Goal: Communication & Community: Answer question/provide support

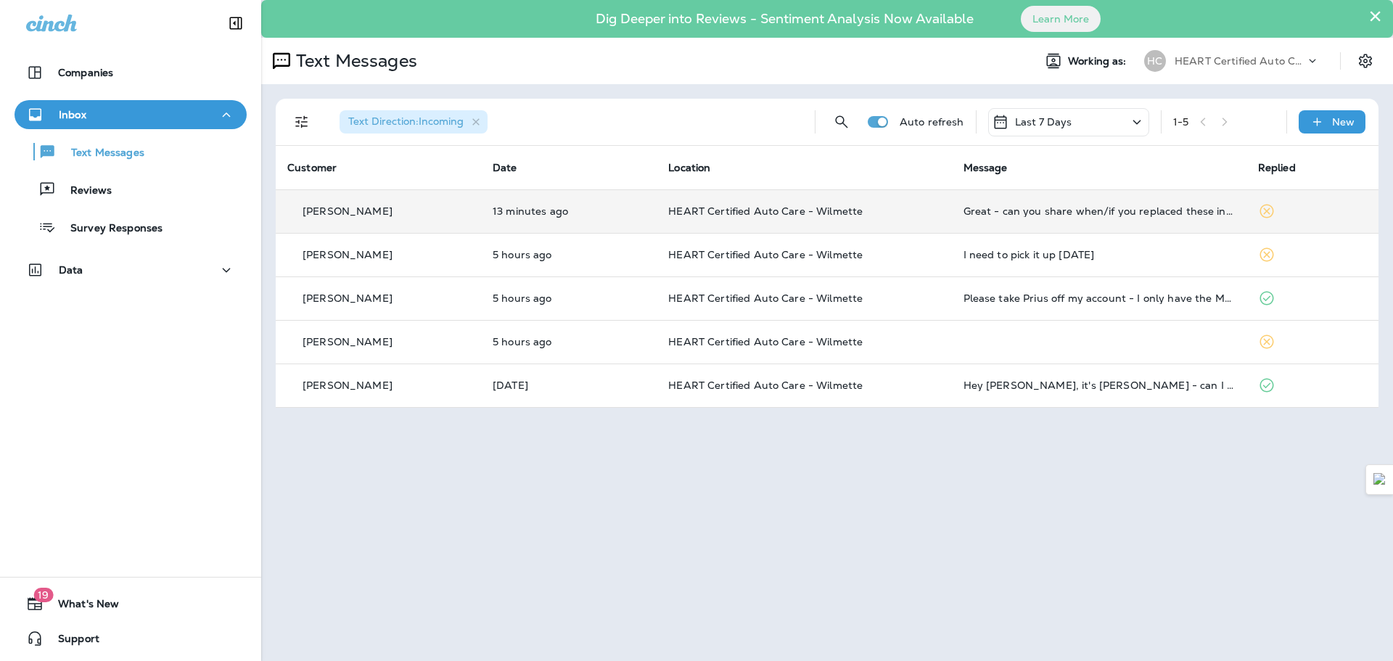
click at [893, 223] on td "HEART Certified Auto Care - Wilmette" at bounding box center [804, 211] width 295 height 44
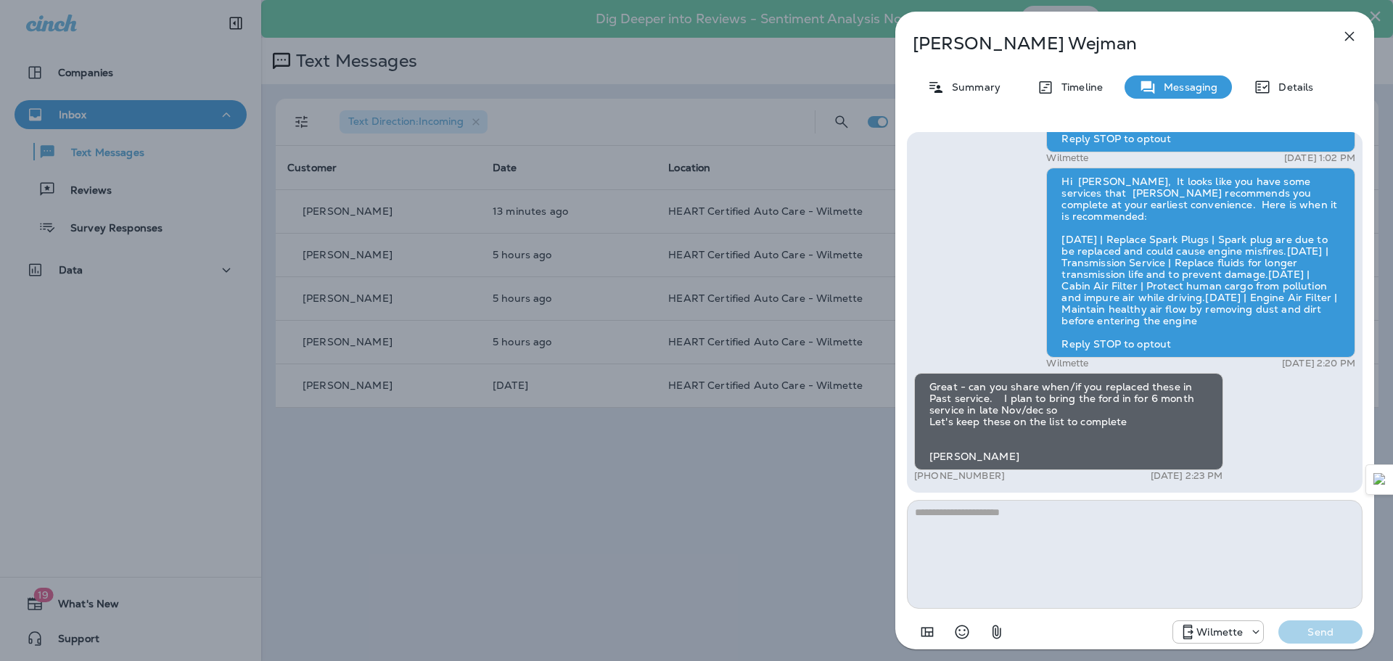
click at [1203, 568] on textarea at bounding box center [1135, 554] width 456 height 109
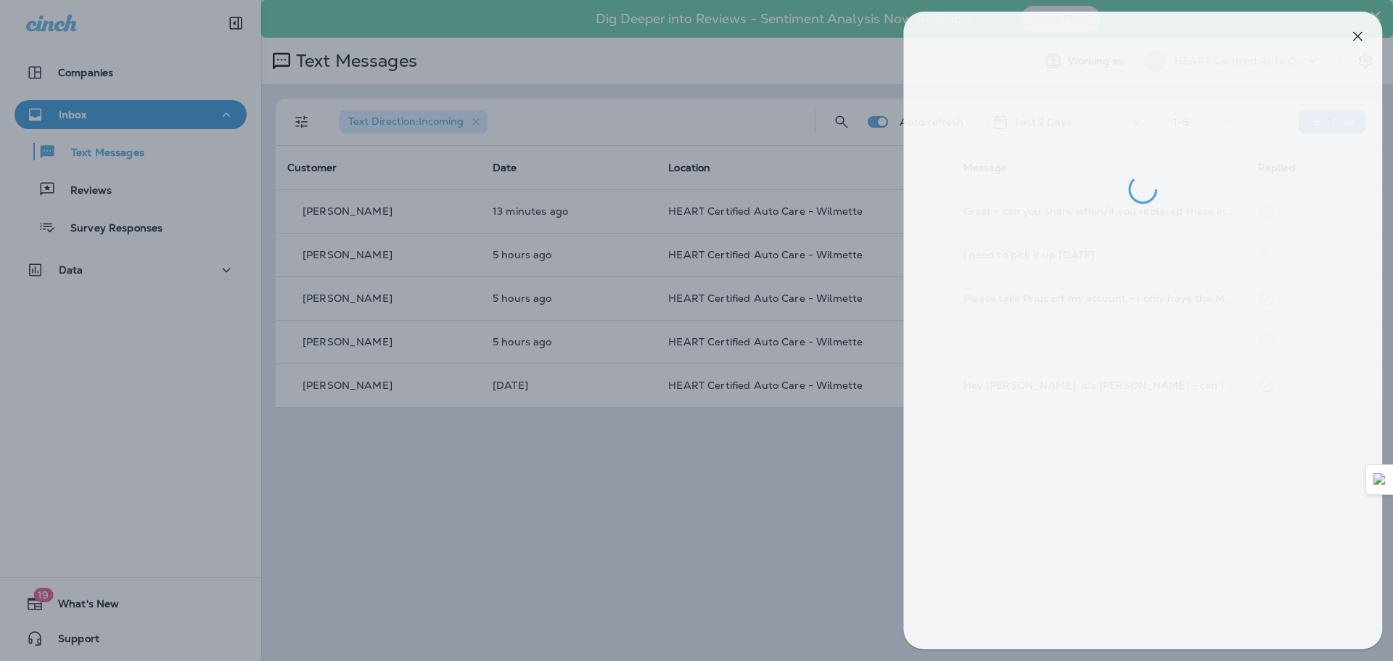
click at [545, 477] on div at bounding box center [704, 330] width 1393 height 661
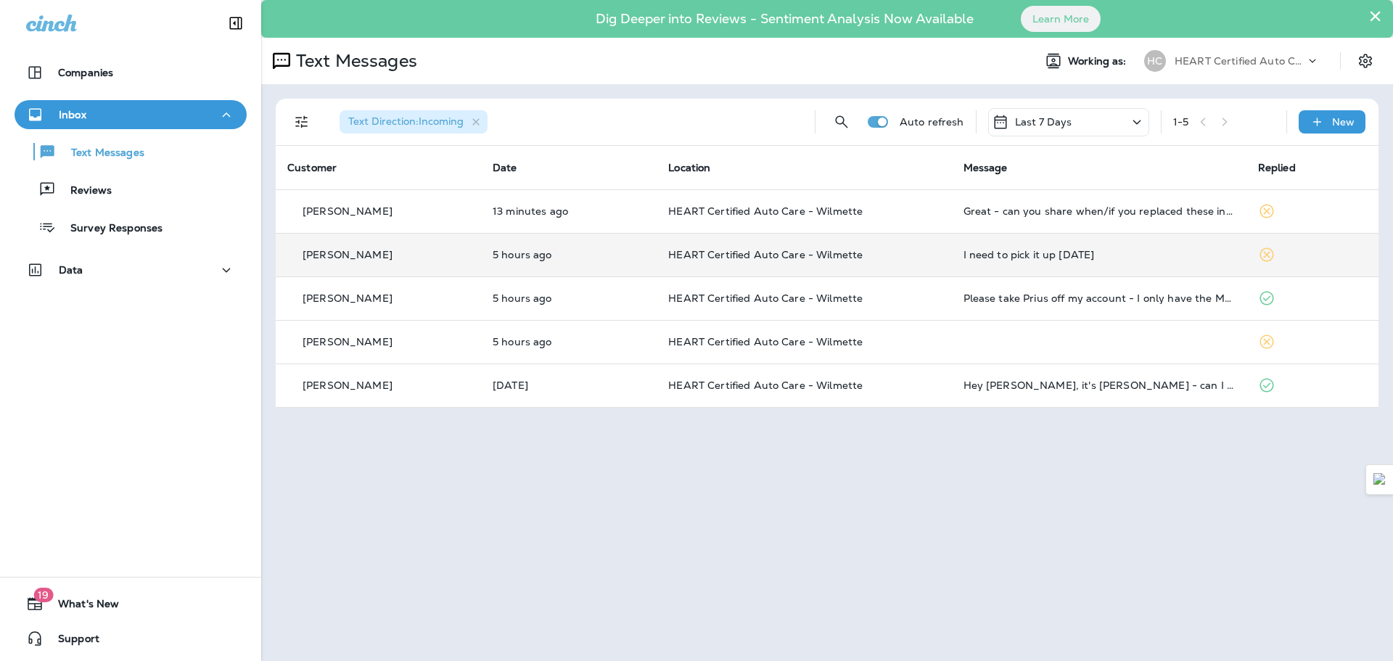
click at [1010, 273] on td "I need to pick it up [DATE]" at bounding box center [1099, 255] width 295 height 44
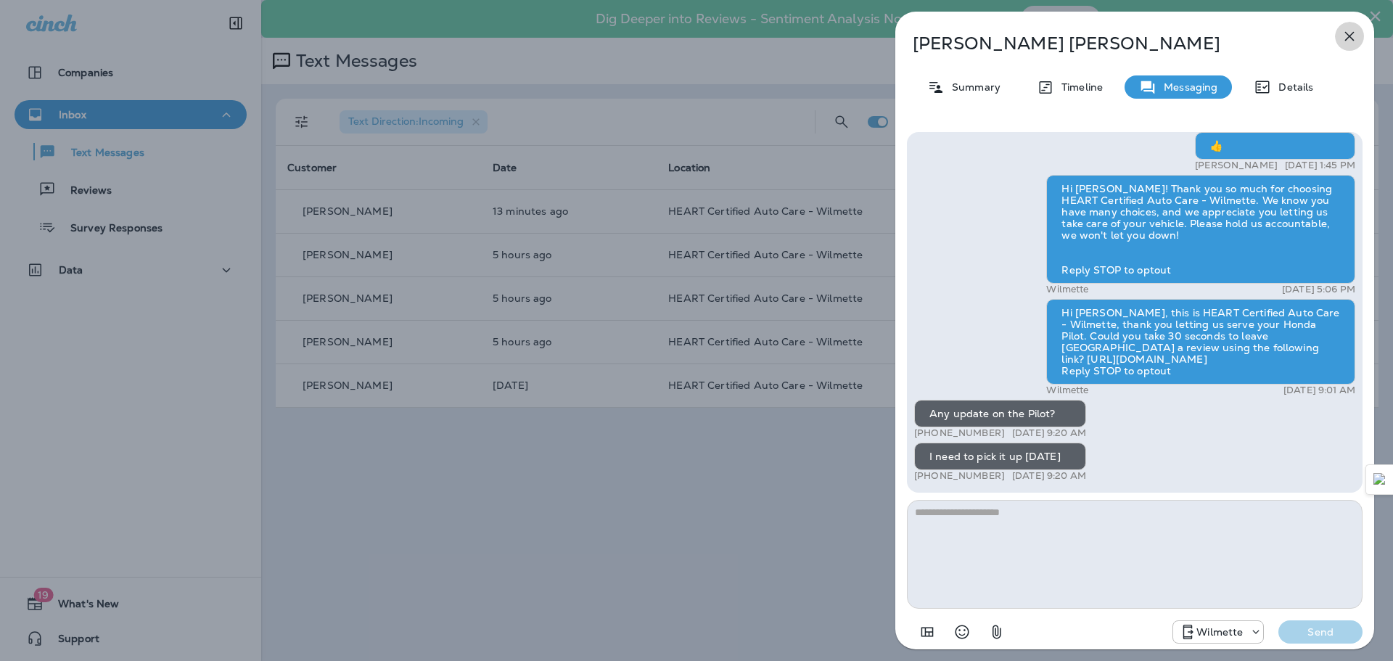
click at [1349, 36] on icon "button" at bounding box center [1349, 36] width 9 height 9
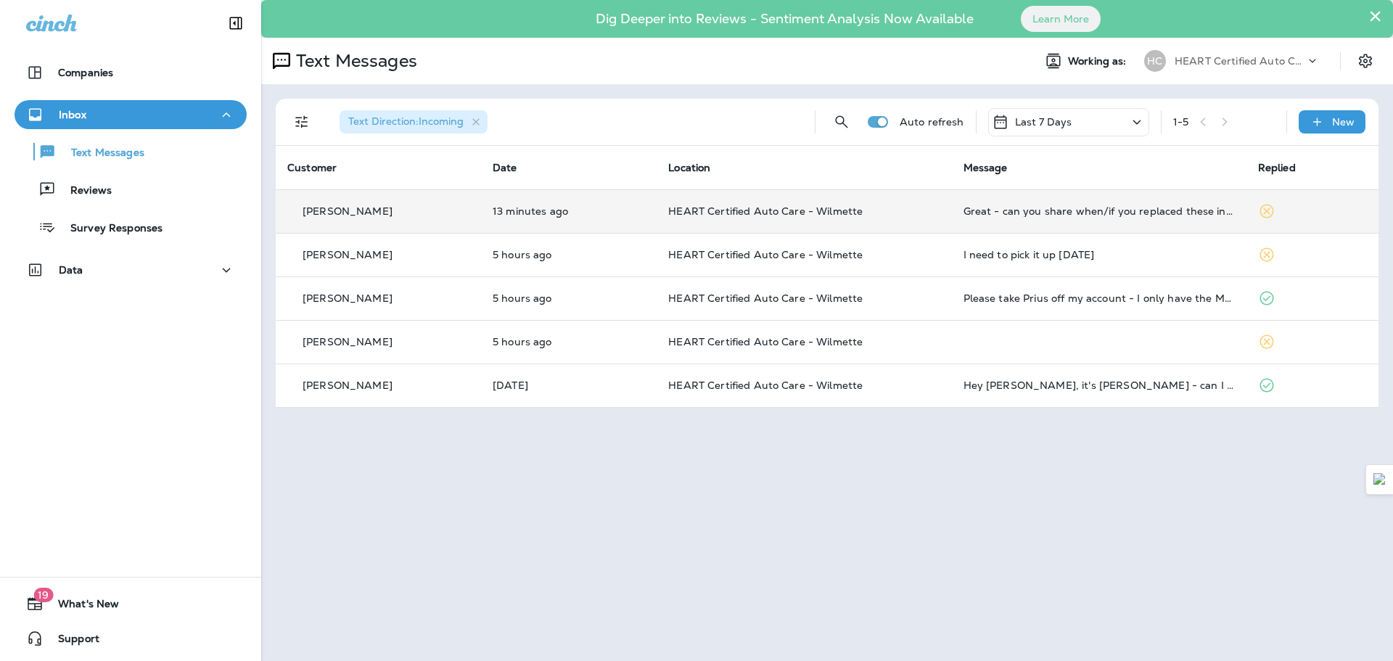
click at [904, 202] on td "HEART Certified Auto Care - Wilmette" at bounding box center [804, 211] width 295 height 44
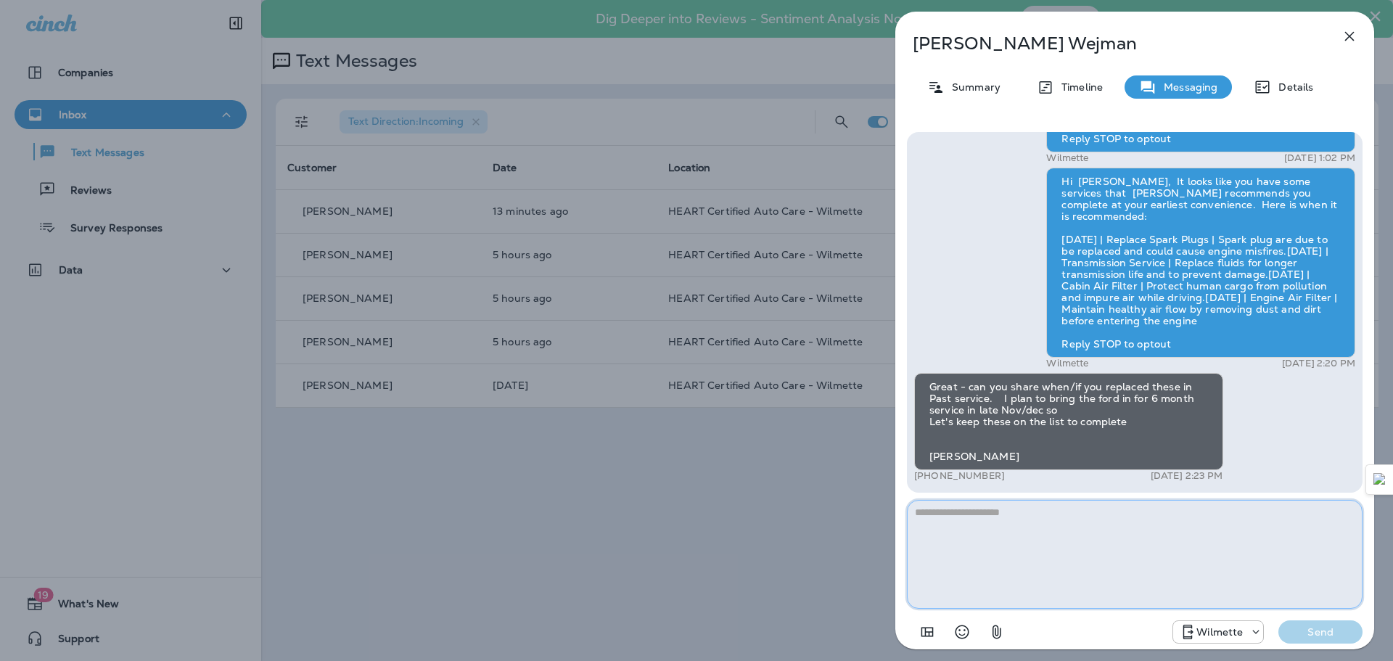
click at [1043, 555] on textarea at bounding box center [1135, 554] width 456 height 109
click at [1155, 500] on textarea "**********" at bounding box center [1135, 554] width 456 height 109
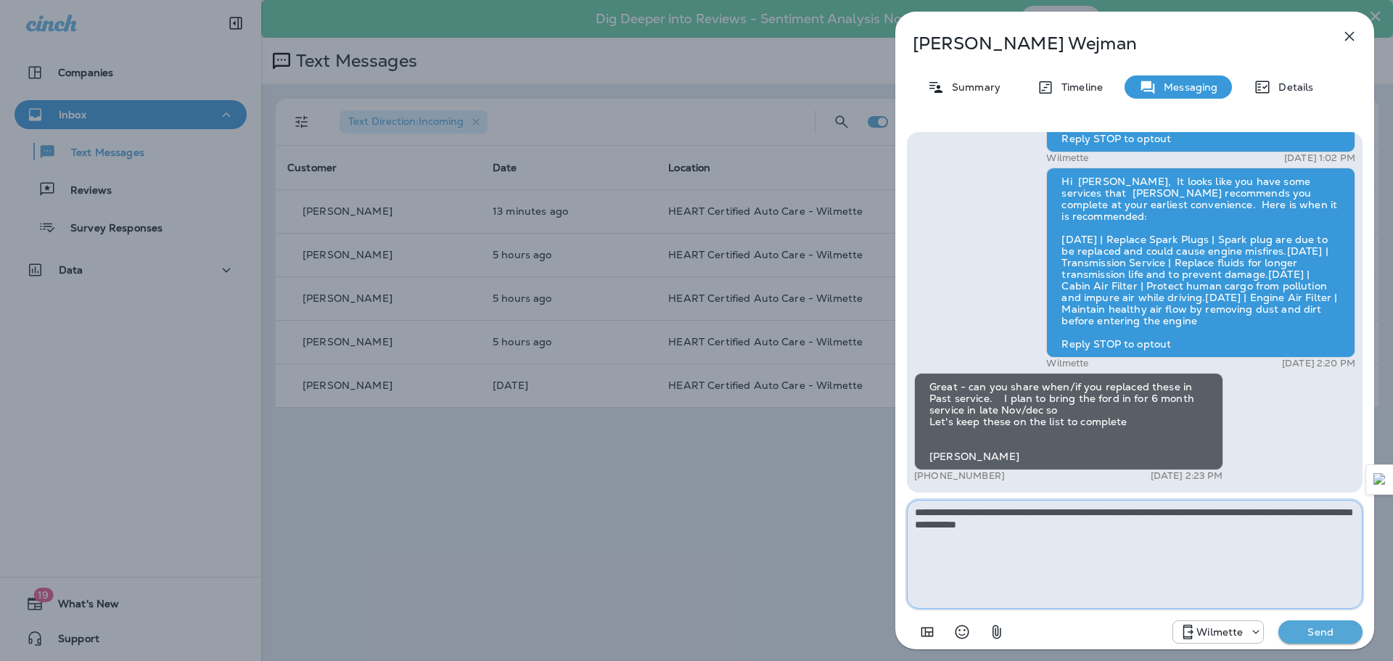
type textarea "**********"
click at [1313, 636] on p "Send" at bounding box center [1320, 631] width 61 height 13
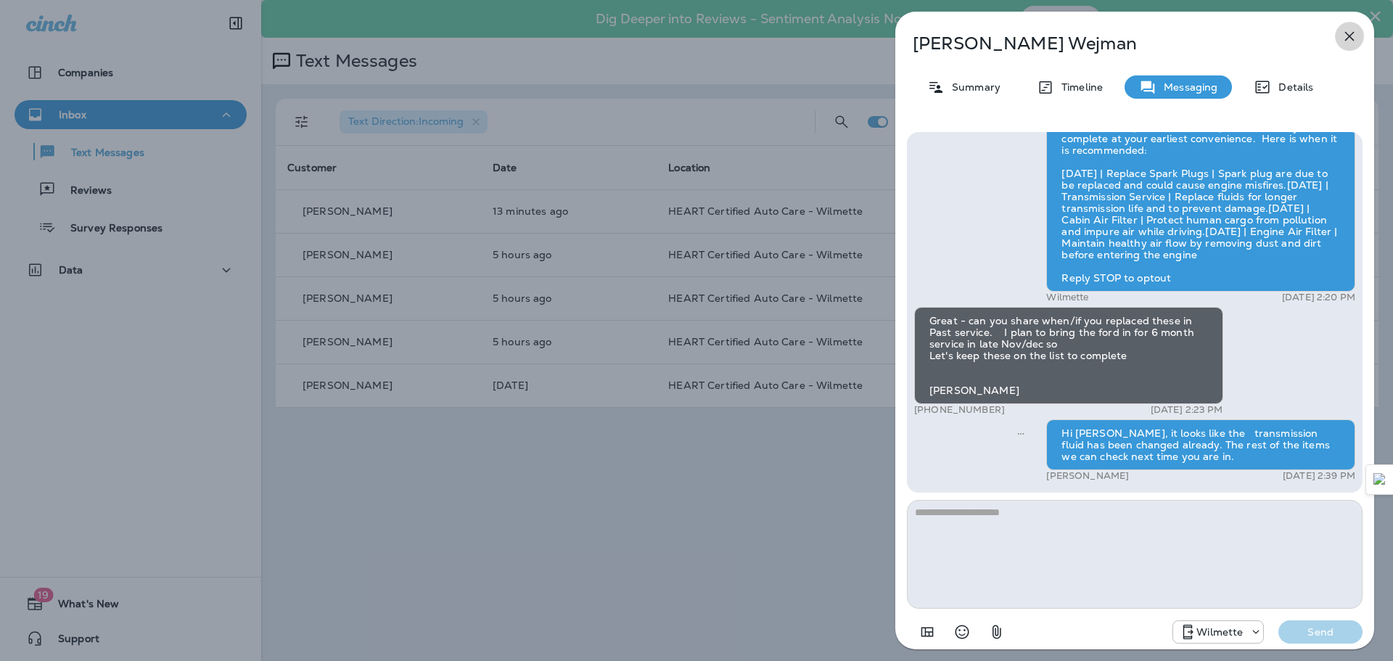
drag, startPoint x: 1345, startPoint y: 32, endPoint x: 585, endPoint y: 398, distance: 843.9
click at [1343, 33] on icon "button" at bounding box center [1349, 36] width 17 height 17
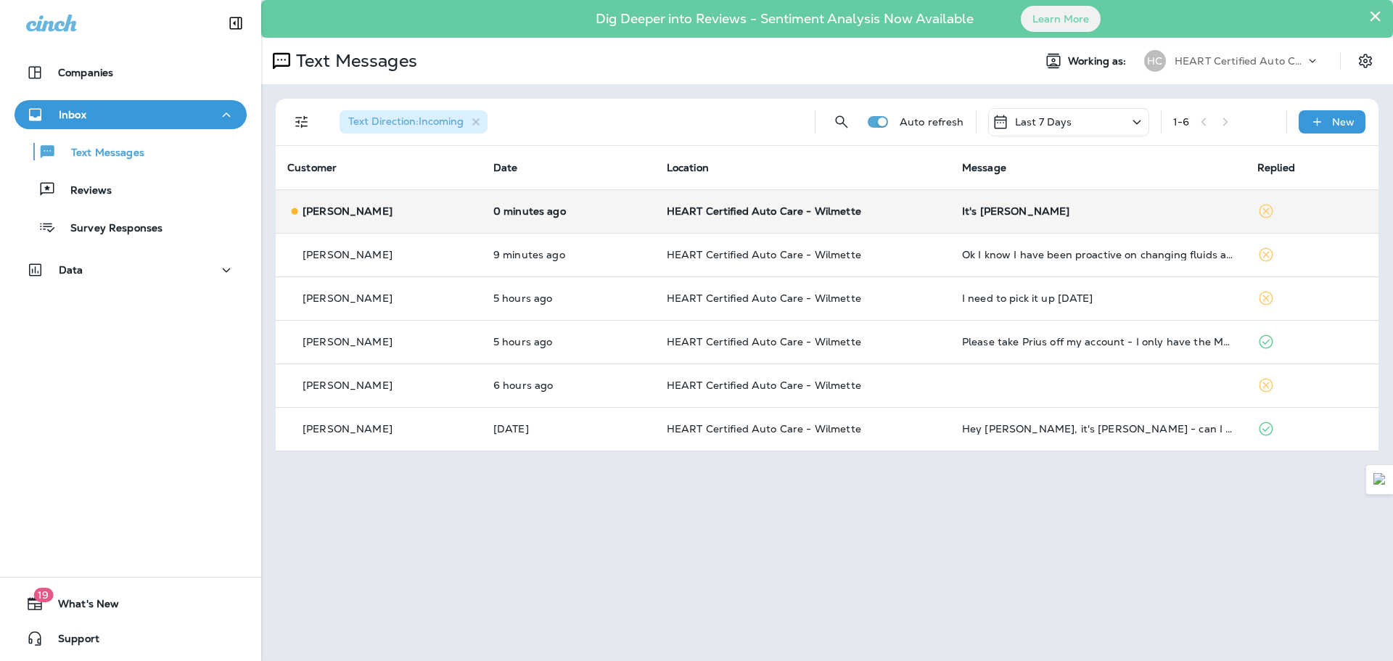
click at [922, 213] on p "HEART Certified Auto Care - Wilmette" at bounding box center [803, 211] width 272 height 12
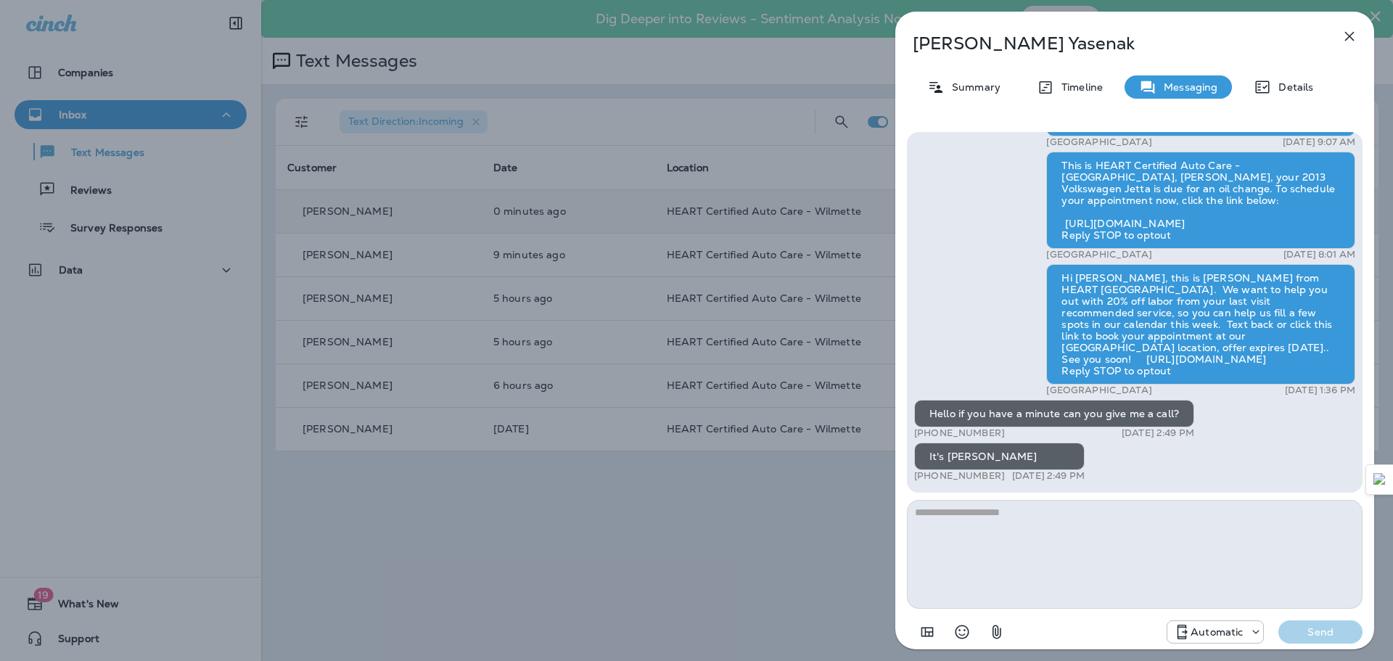
click at [1350, 44] on icon "button" at bounding box center [1349, 36] width 17 height 17
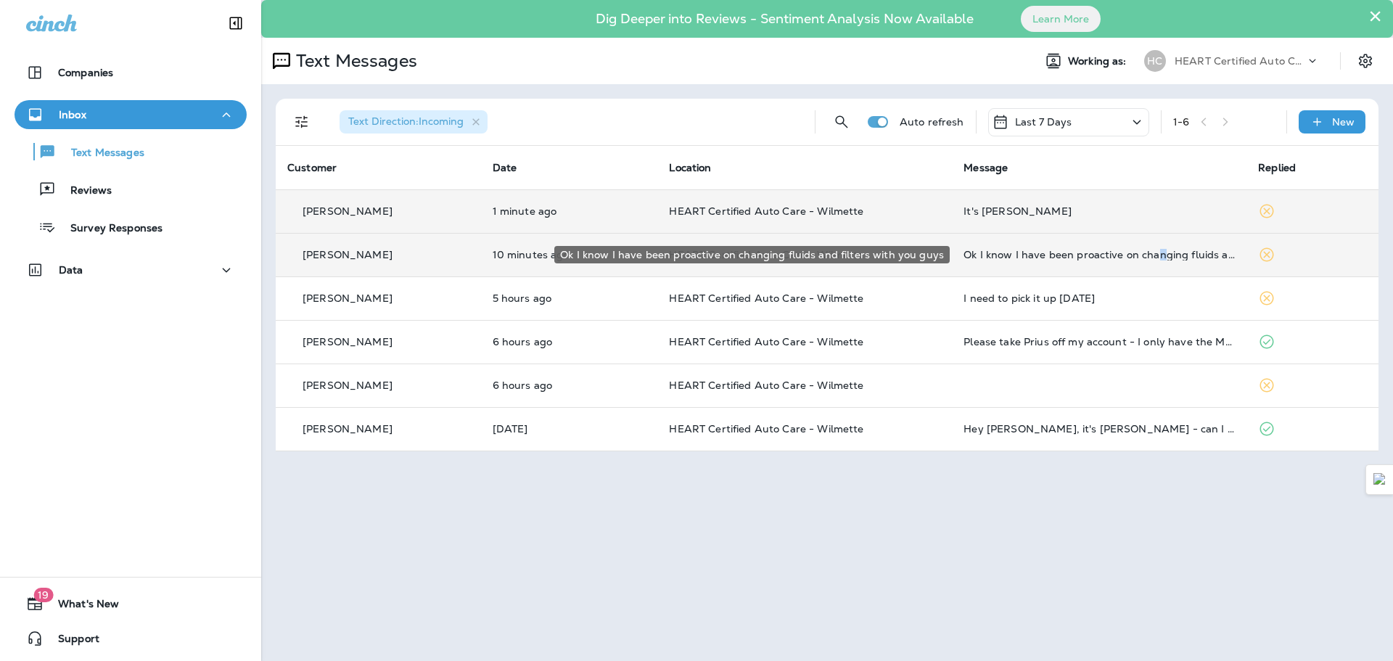
click at [1154, 254] on div "Ok I know I have been proactive on changing fluids and filters with you guys" at bounding box center [1098, 255] width 271 height 12
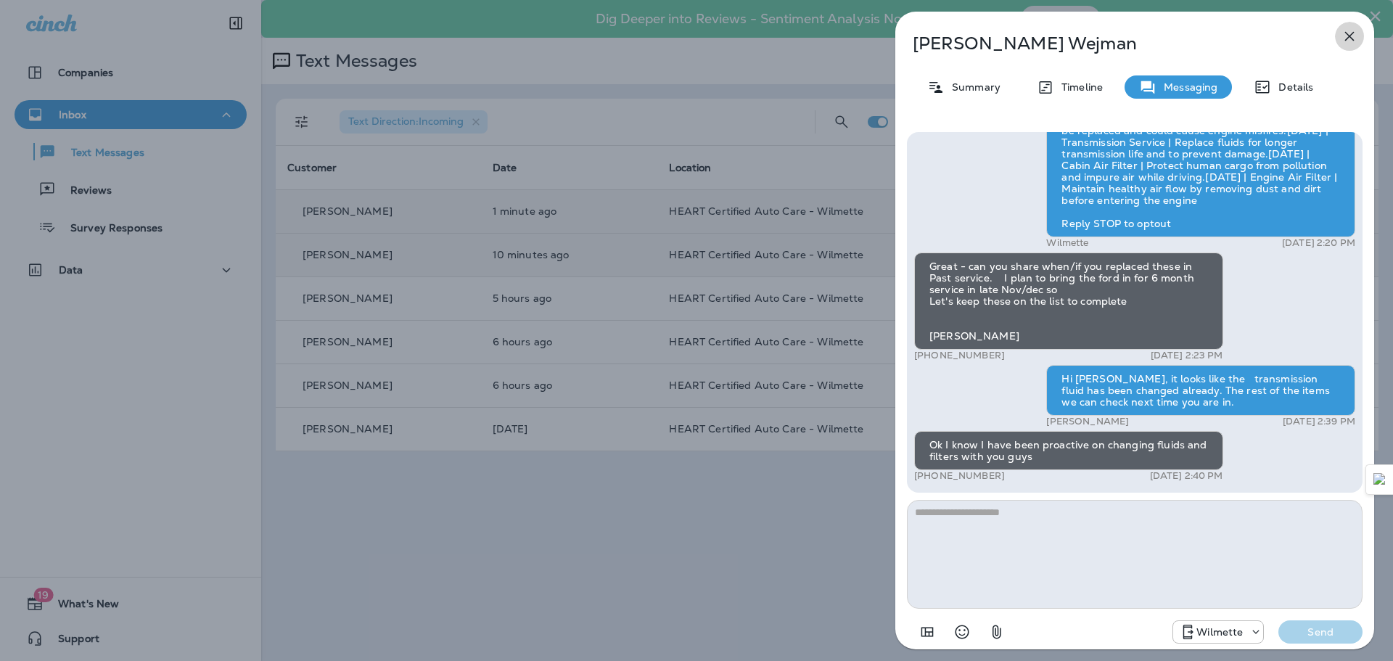
click at [1347, 36] on icon "button" at bounding box center [1349, 36] width 17 height 17
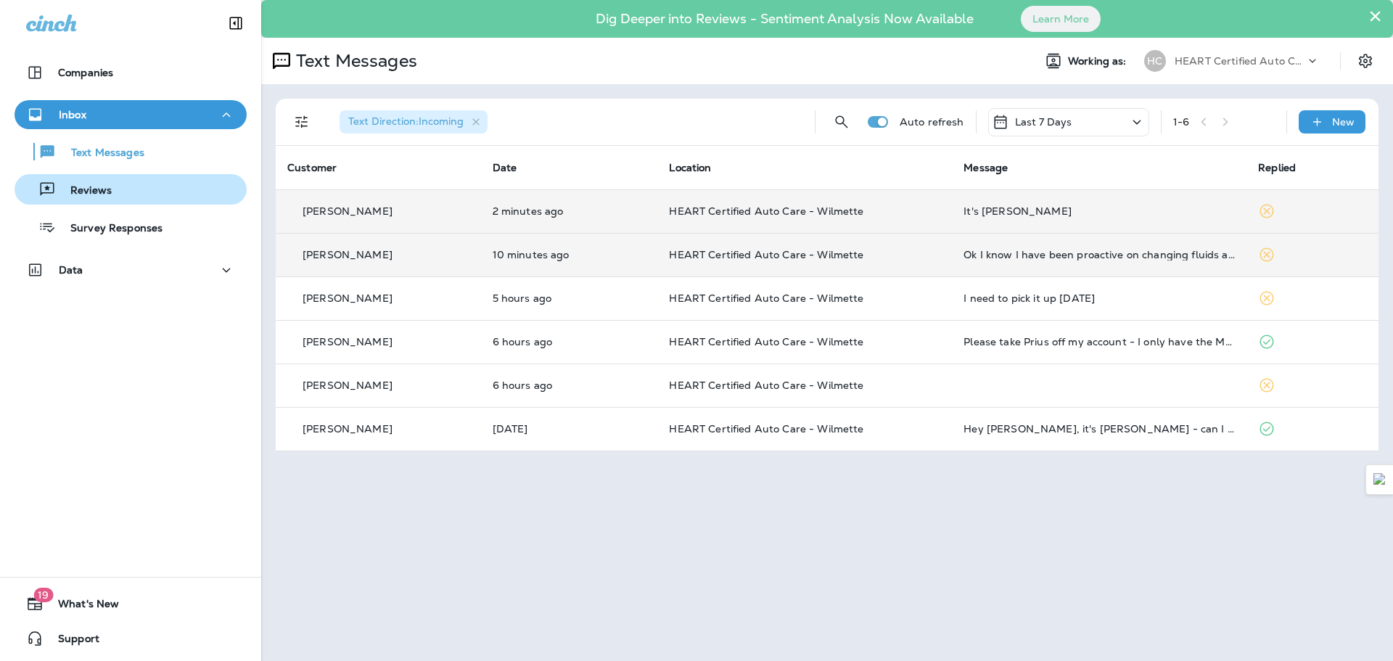
click at [131, 197] on div "Reviews" at bounding box center [130, 189] width 221 height 22
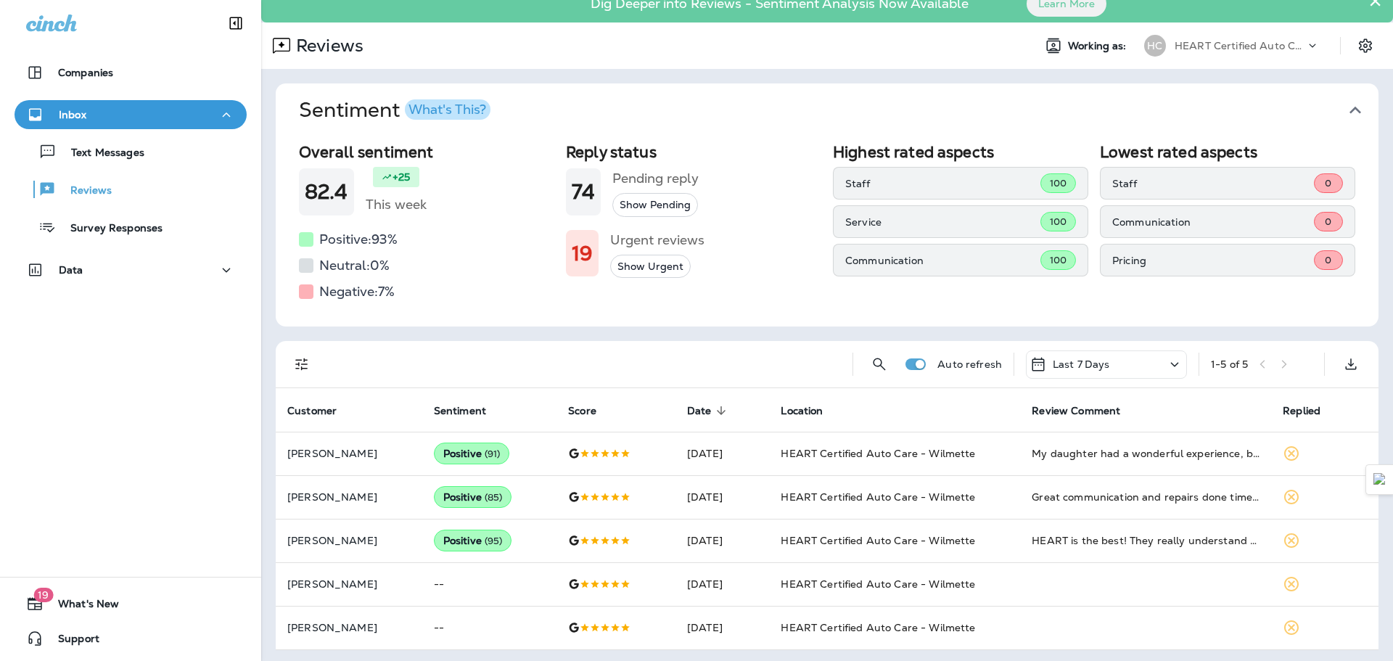
scroll to position [19, 0]
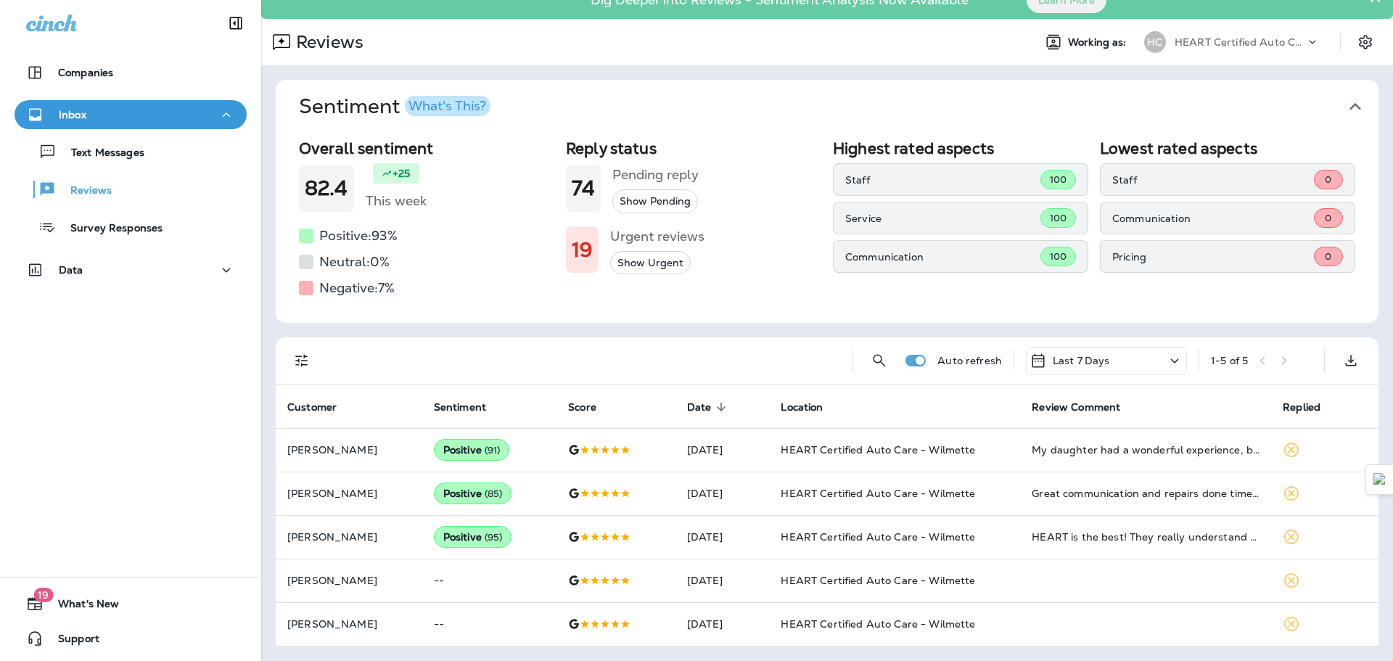
click at [1151, 363] on div "Last 7 Days" at bounding box center [1106, 361] width 161 height 28
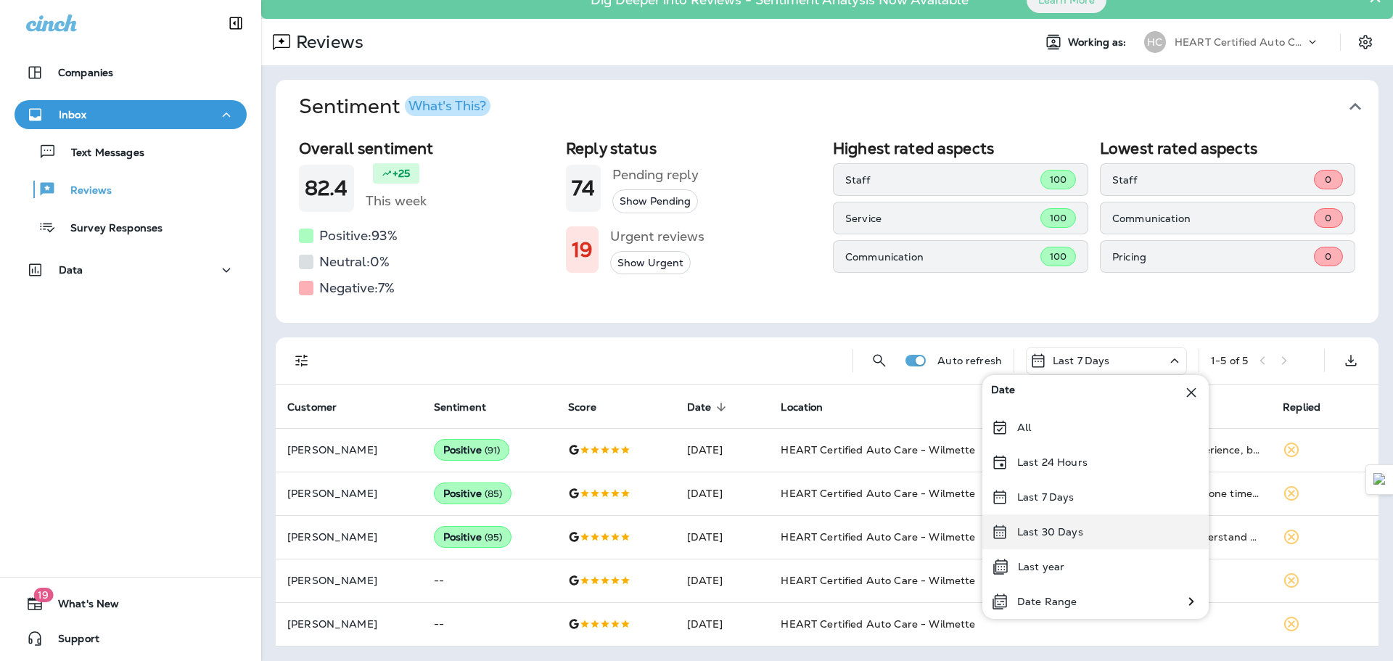
click at [1061, 525] on div "Last 30 Days" at bounding box center [1095, 531] width 226 height 35
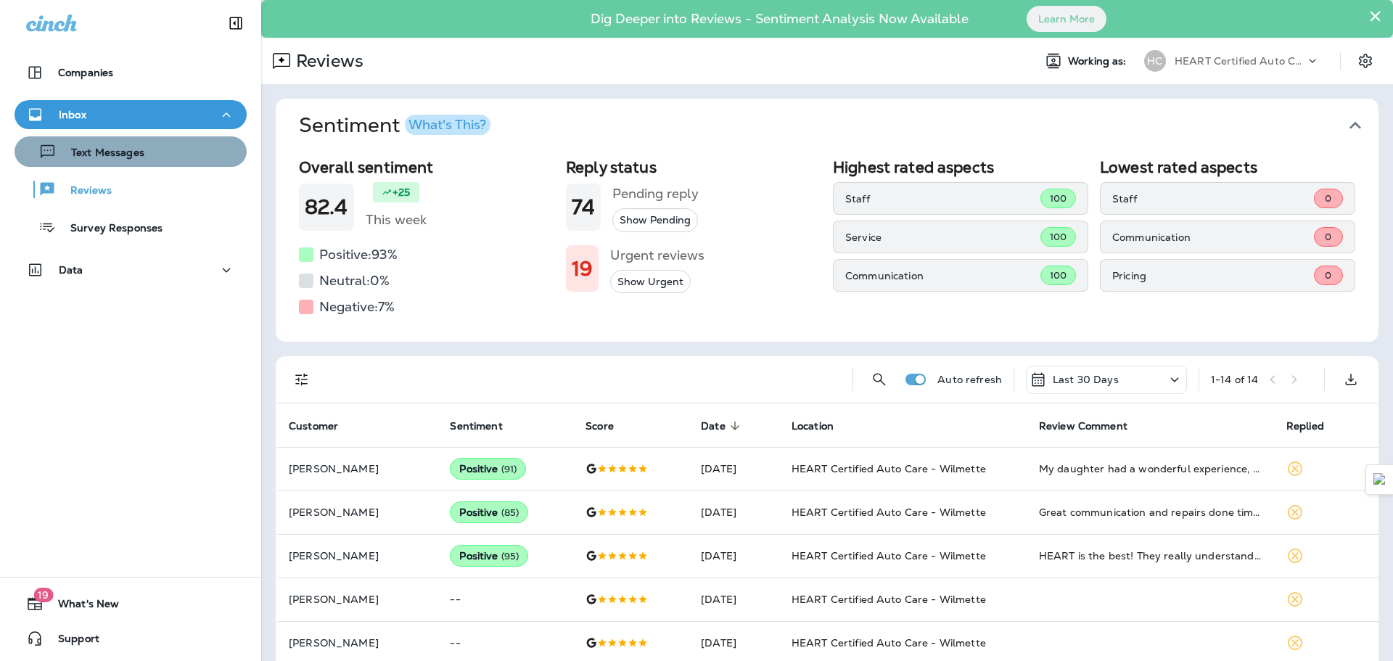
click at [152, 162] on button "Text Messages" at bounding box center [131, 151] width 232 height 30
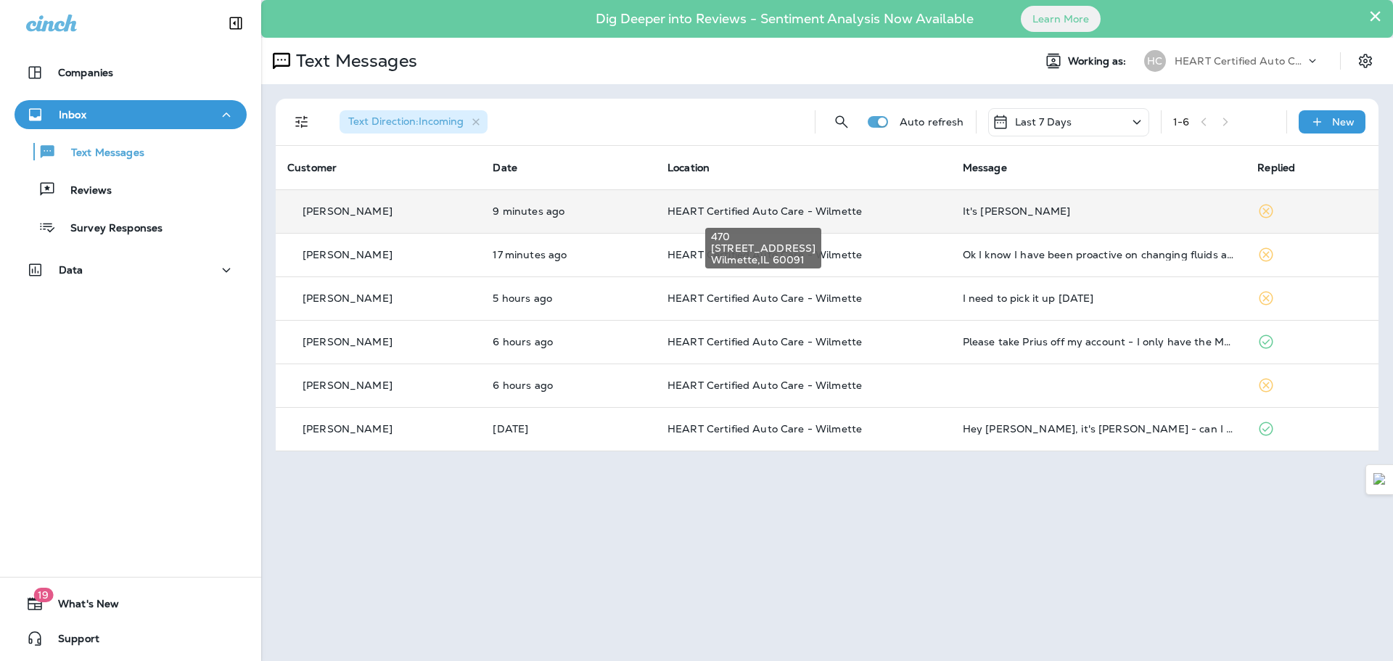
click at [811, 208] on span "HEART Certified Auto Care - Wilmette" at bounding box center [764, 211] width 194 height 13
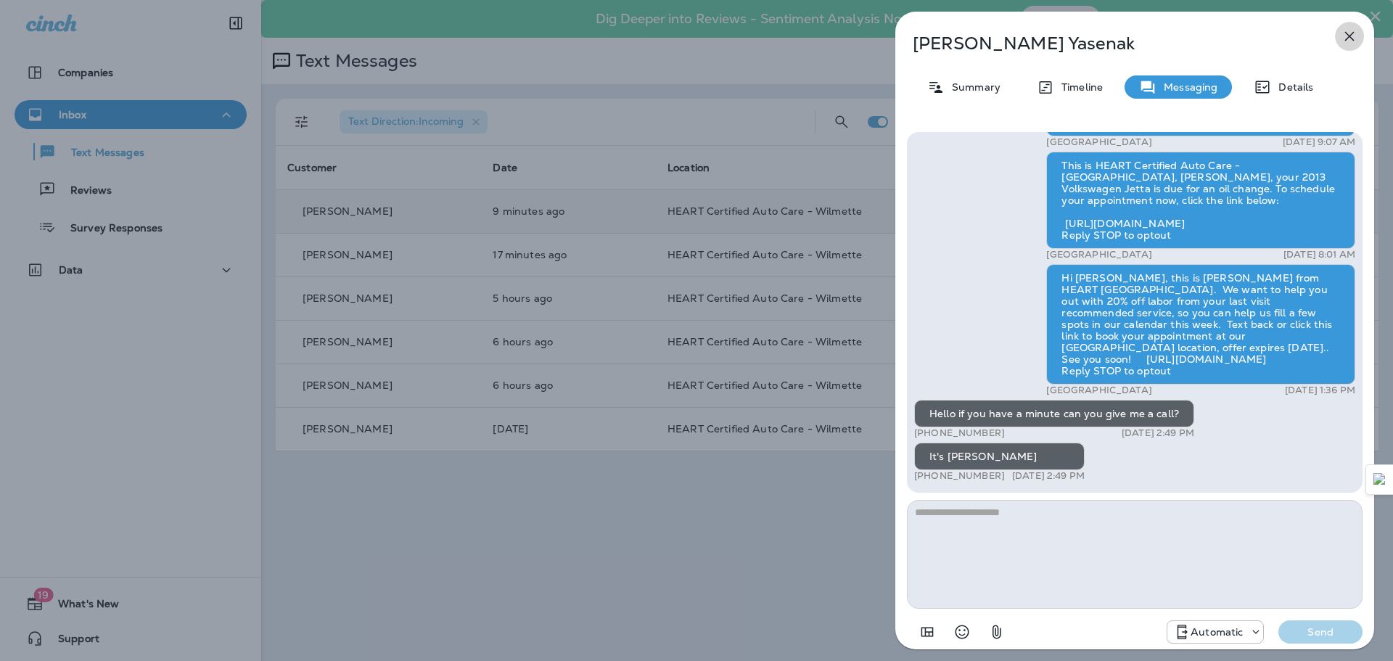
click at [1350, 25] on button "button" at bounding box center [1349, 36] width 29 height 29
